Goal: Find specific fact: Find specific fact

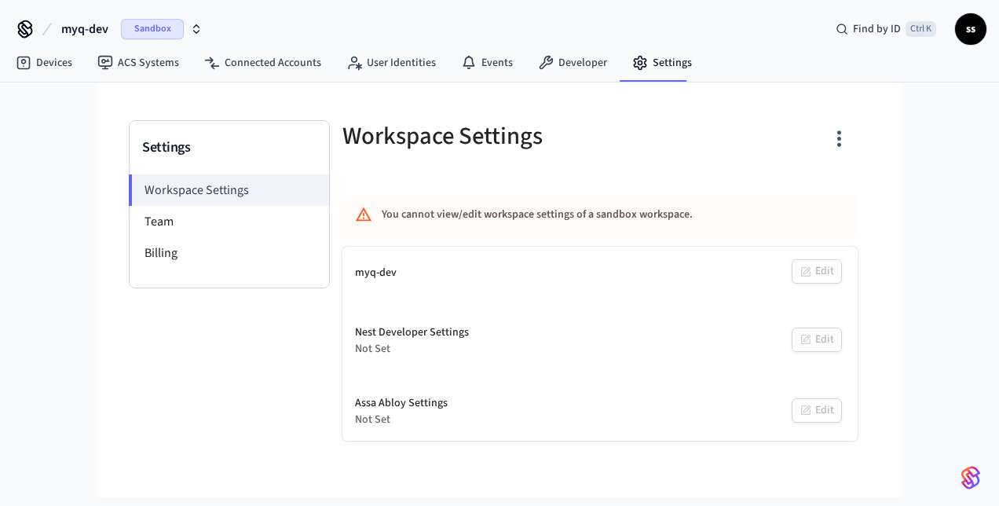
click at [104, 27] on span "myq-dev" at bounding box center [84, 29] width 47 height 19
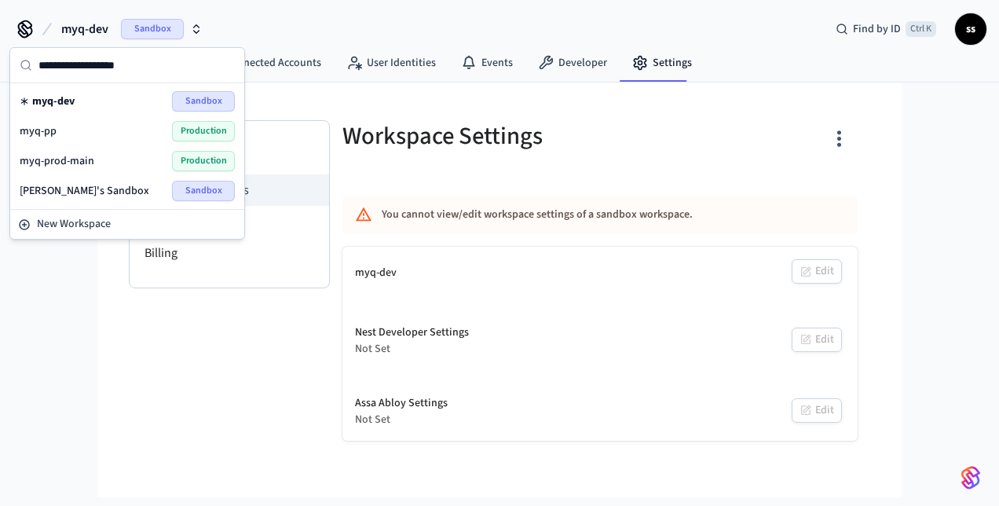
click at [112, 133] on div "myq-pp Production" at bounding box center [127, 131] width 215 height 20
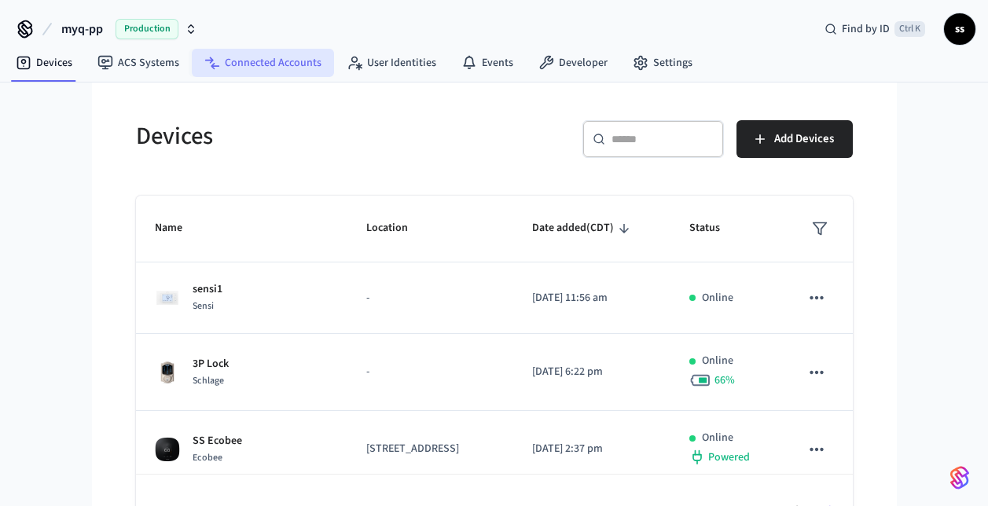
click at [279, 59] on link "Connected Accounts" at bounding box center [263, 63] width 142 height 28
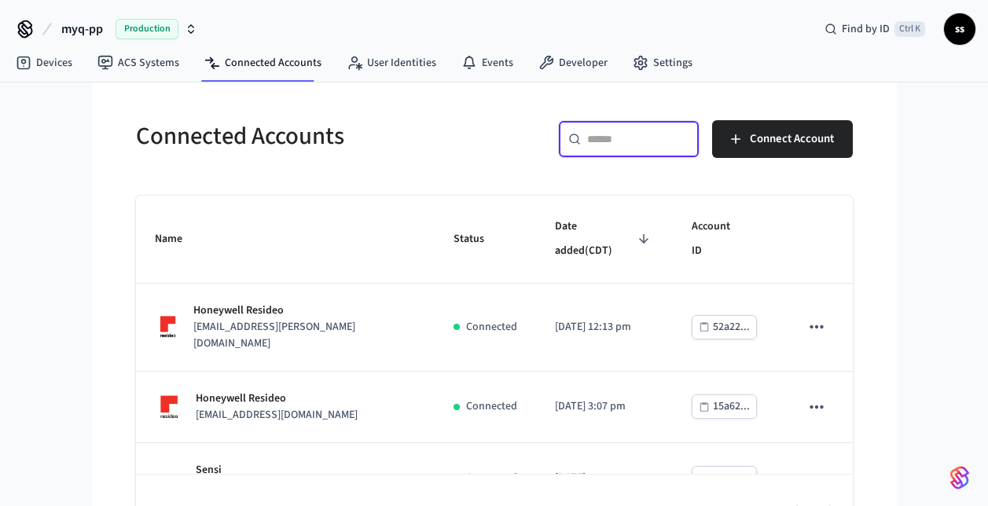
click at [643, 141] on input "text" at bounding box center [638, 139] width 102 height 16
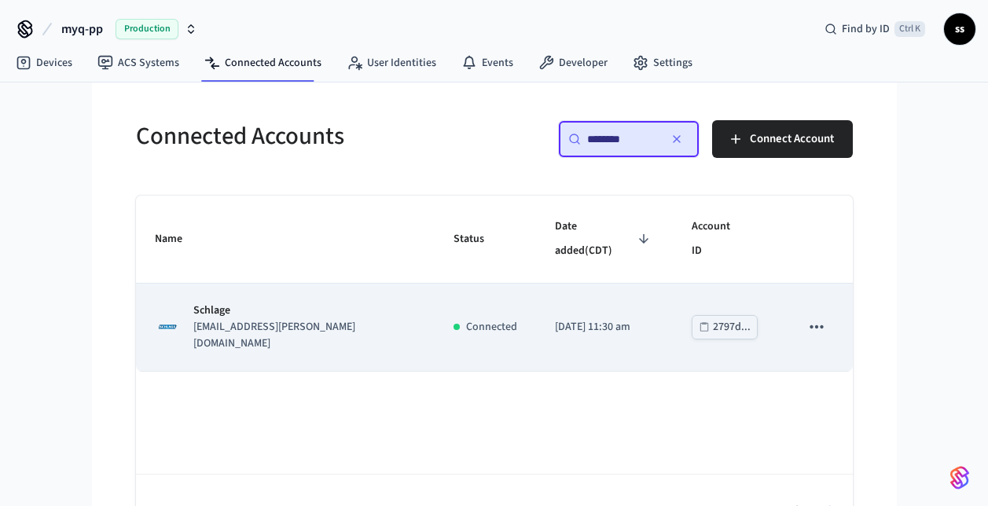
type input "********"
click at [350, 319] on p "[EMAIL_ADDRESS][PERSON_NAME][DOMAIN_NAME]" at bounding box center [304, 335] width 222 height 33
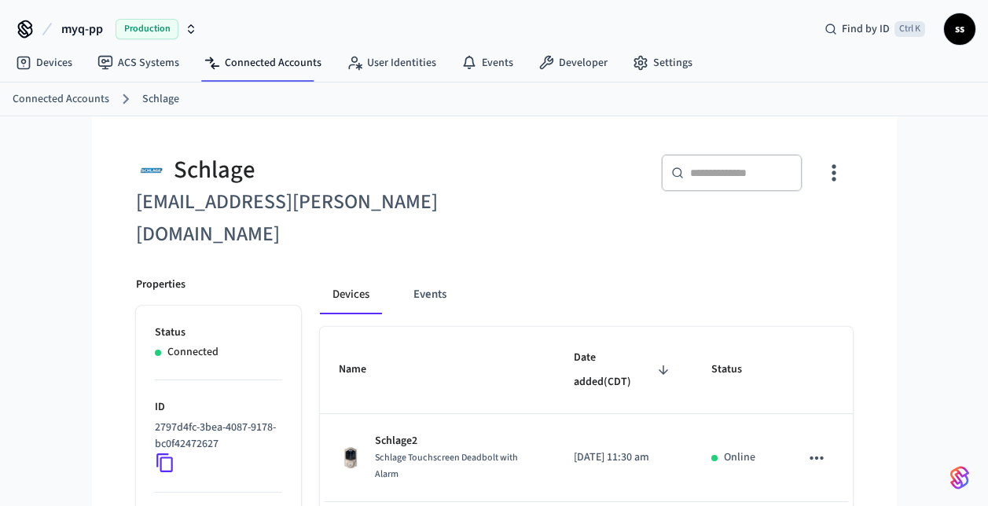
scroll to position [142, 0]
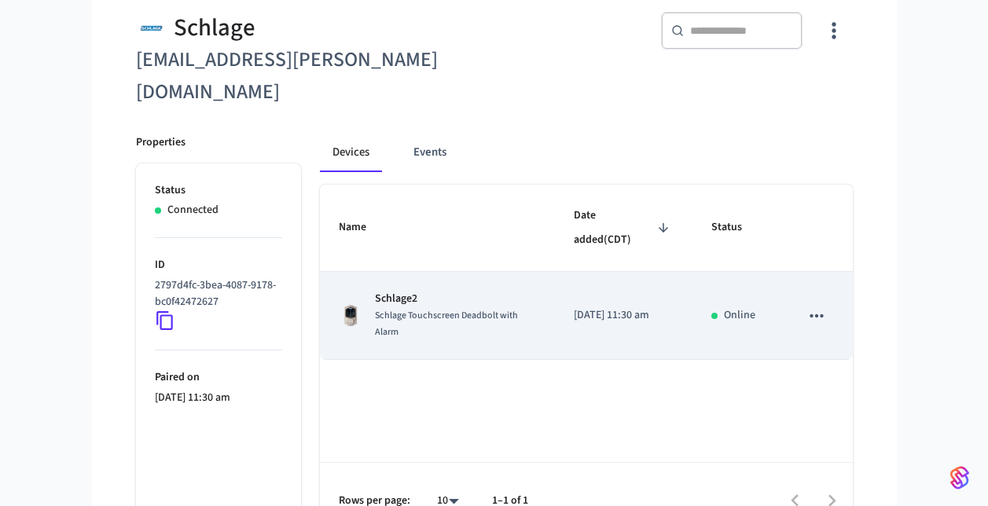
click at [465, 309] on span "Schlage Touchscreen Deadbolt with Alarm" at bounding box center [446, 324] width 143 height 30
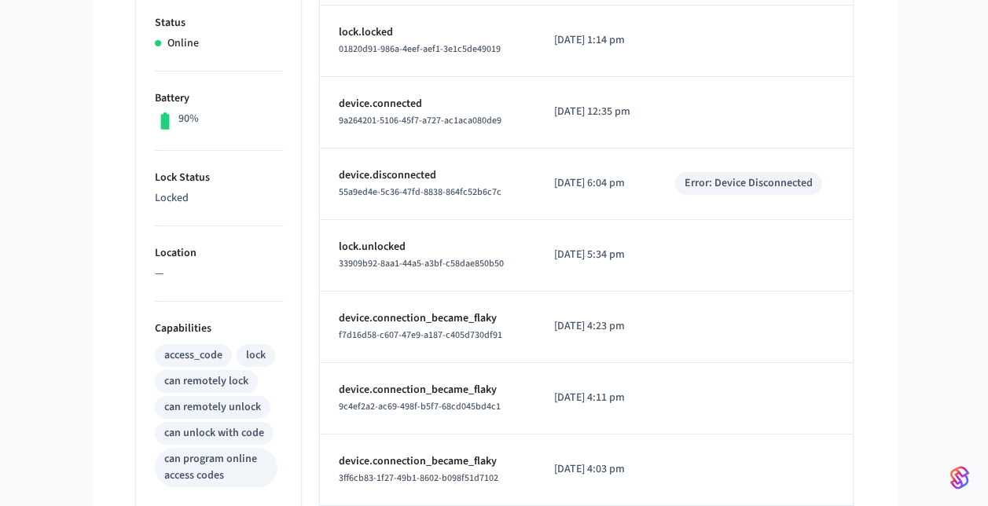
scroll to position [742, 0]
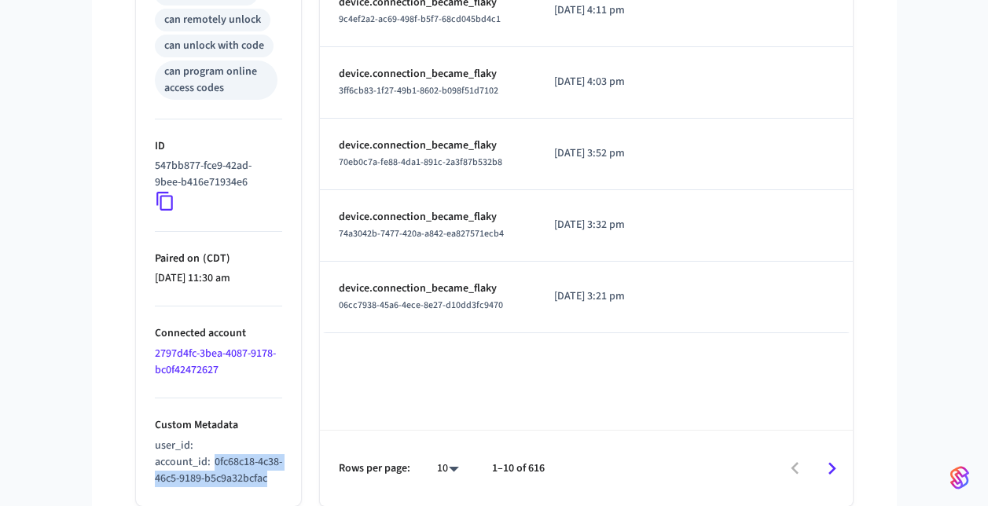
drag, startPoint x: 213, startPoint y: 447, endPoint x: 237, endPoint y: 478, distance: 39.1
click at [237, 478] on p "account_id : 0fc68c18-4c38-46c5-9189-b5c9a32bcfac" at bounding box center [218, 470] width 127 height 33
copy span "0fc68c18-4c38-46c5-9189-b5c9a32bcfac"
